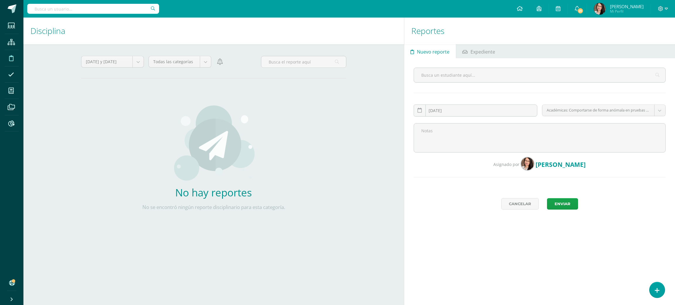
click at [13, 58] on icon at bounding box center [11, 58] width 4 height 6
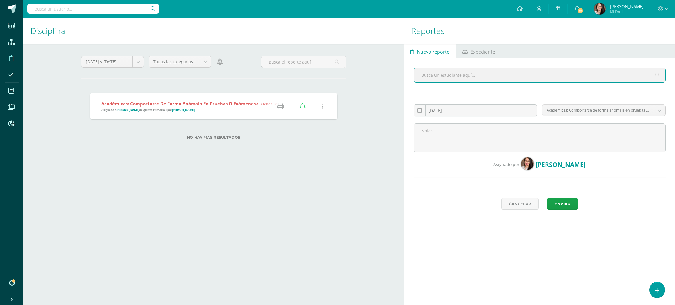
click at [172, 103] on strong "Académicas: Comportarse de forma anómala en pruebas o exámenes.:" at bounding box center [179, 104] width 157 height 6
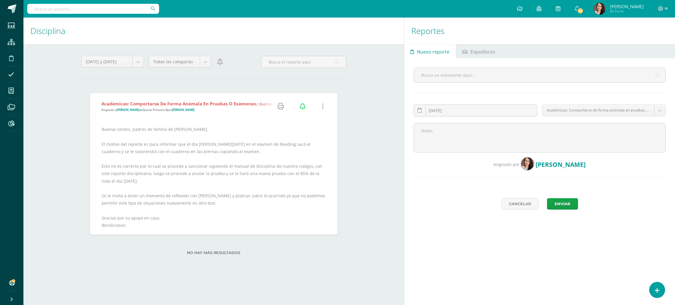
click at [89, 10] on input "text" at bounding box center [93, 9] width 132 height 10
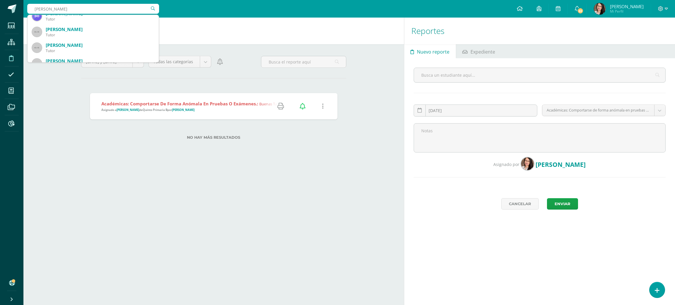
scroll to position [167, 0]
type input "santiago gonzalez man"
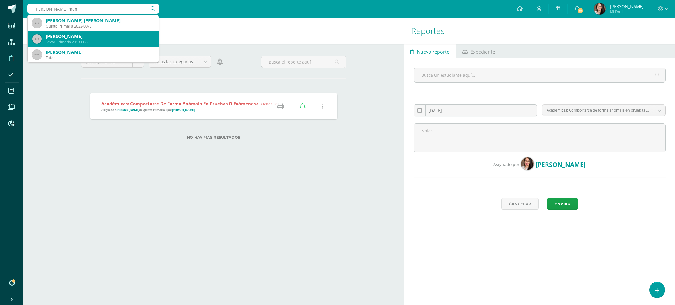
scroll to position [0, 0]
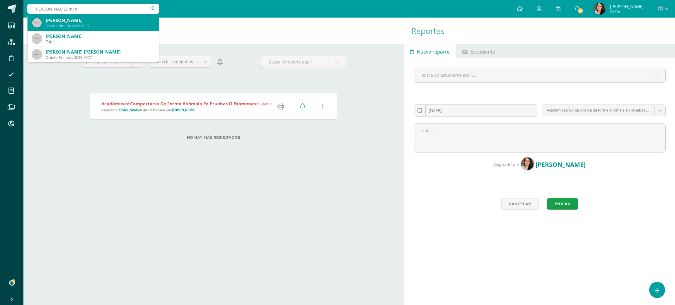
click at [108, 18] on div "[PERSON_NAME]" at bounding box center [100, 20] width 108 height 6
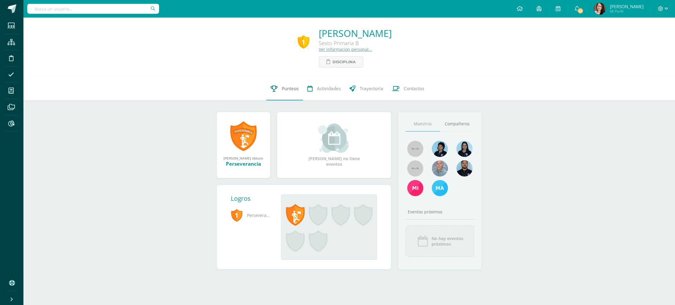
click at [290, 88] on span "Punteos" at bounding box center [290, 89] width 17 height 6
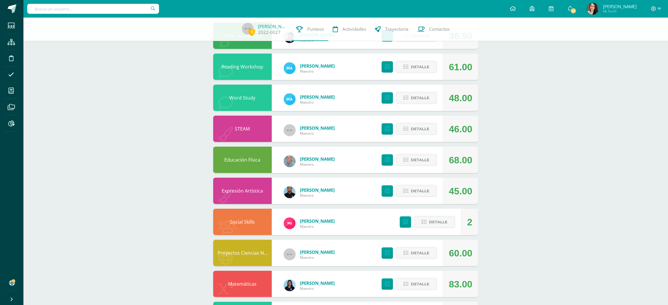
scroll to position [166, 0]
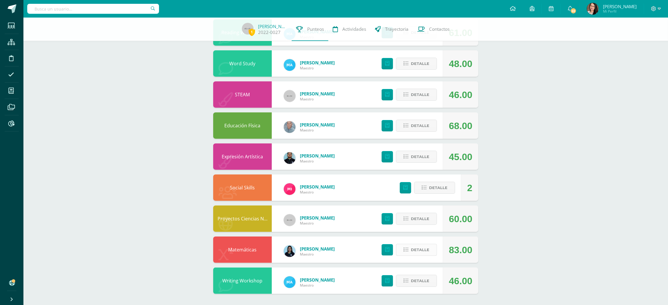
click at [426, 248] on span "Detalle" at bounding box center [420, 250] width 18 height 11
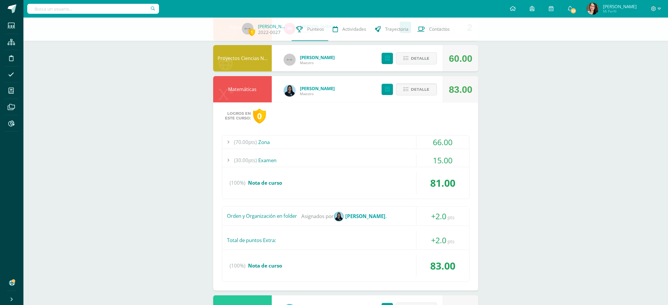
scroll to position [342, 0]
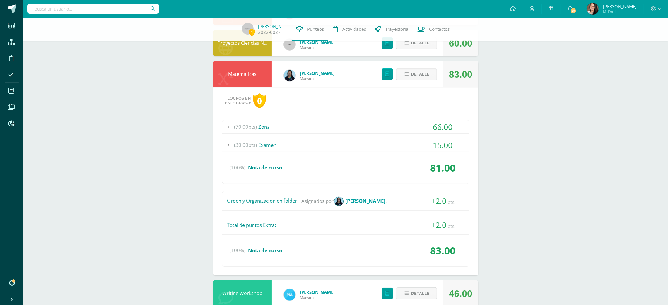
click at [261, 142] on div "(30.00pts) Examen" at bounding box center [345, 145] width 247 height 13
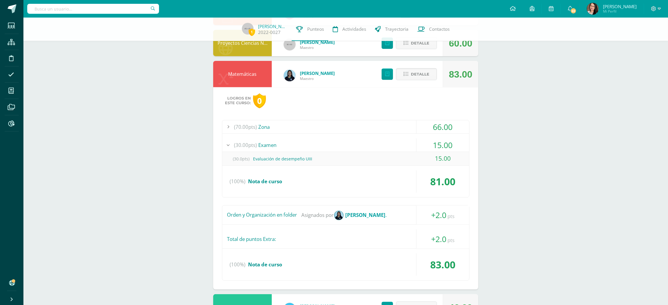
click at [263, 127] on div "(70.00pts) Zona" at bounding box center [345, 126] width 247 height 13
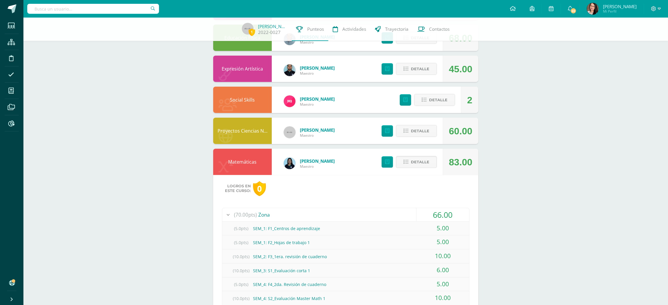
scroll to position [298, 0]
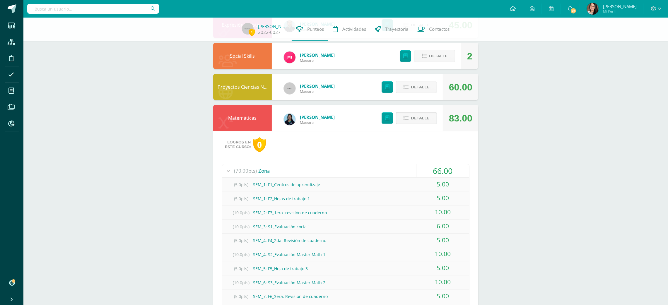
click at [407, 117] on icon at bounding box center [406, 118] width 5 height 5
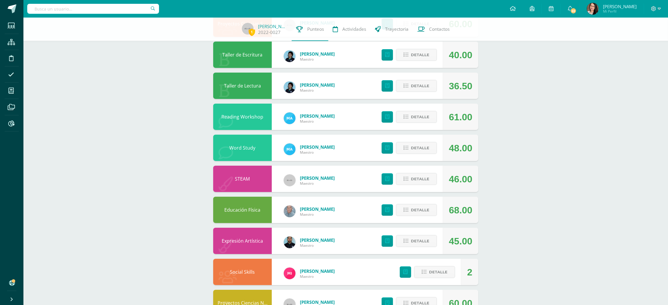
scroll to position [78, 0]
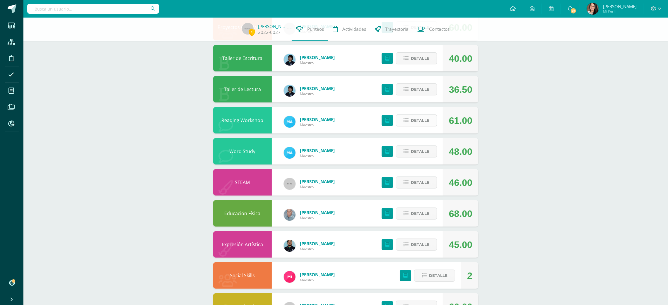
click at [430, 118] on button "Detalle" at bounding box center [416, 121] width 41 height 12
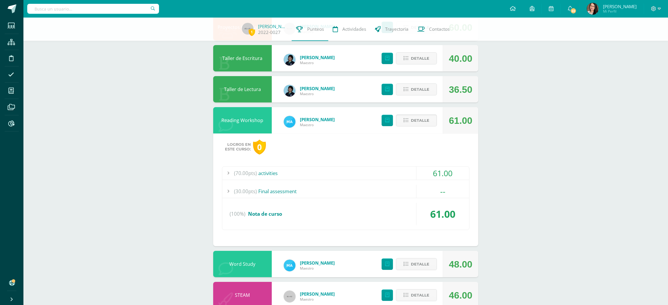
click at [274, 173] on div "(70.00pts) activities" at bounding box center [345, 173] width 247 height 13
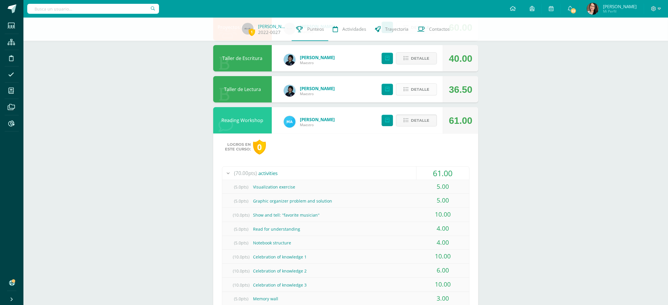
click at [426, 92] on span "Detalle" at bounding box center [420, 89] width 18 height 11
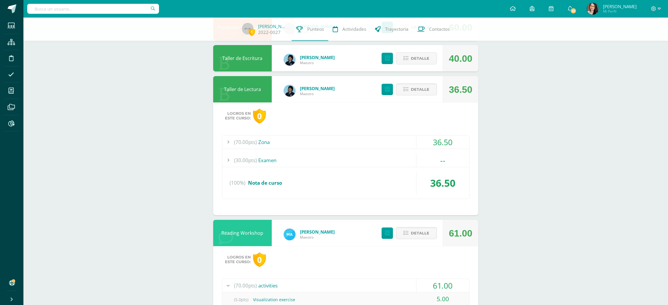
click at [267, 140] on div "(70.00pts) Zona" at bounding box center [345, 142] width 247 height 13
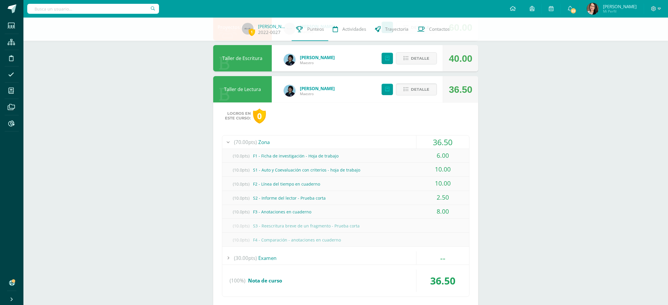
scroll to position [34, 0]
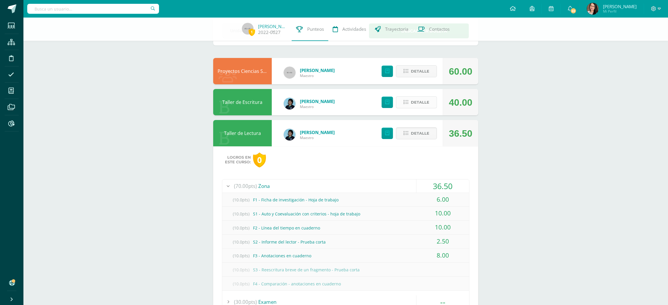
click at [421, 103] on span "Detalle" at bounding box center [420, 102] width 18 height 11
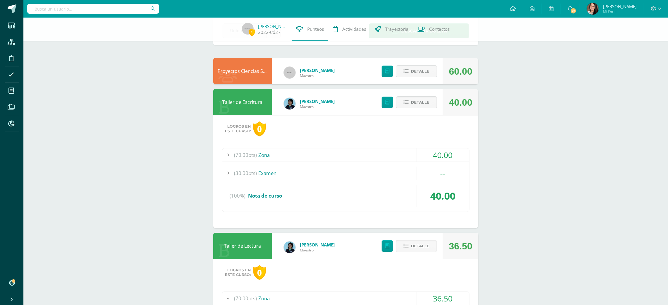
click at [270, 155] on div "(70.00pts) Zona" at bounding box center [345, 155] width 247 height 13
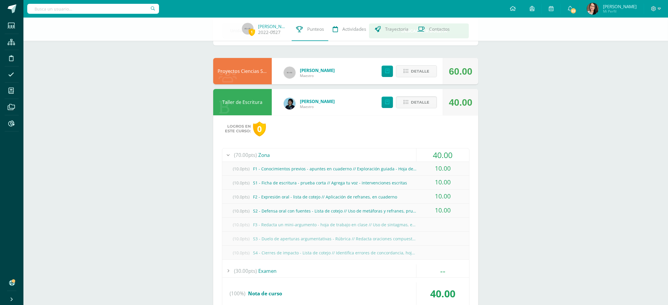
scroll to position [0, 0]
